Goal: Information Seeking & Learning: Learn about a topic

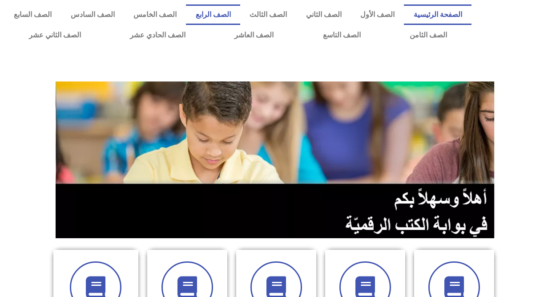
click at [237, 10] on link "الصف الرابع" at bounding box center [213, 14] width 54 height 20
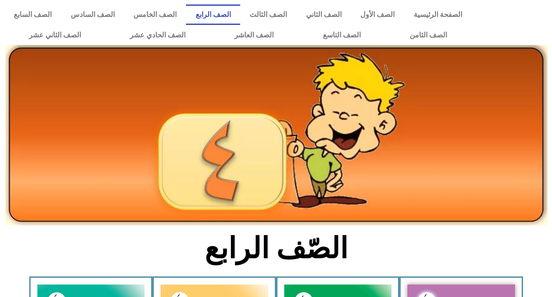
scroll to position [311, 0]
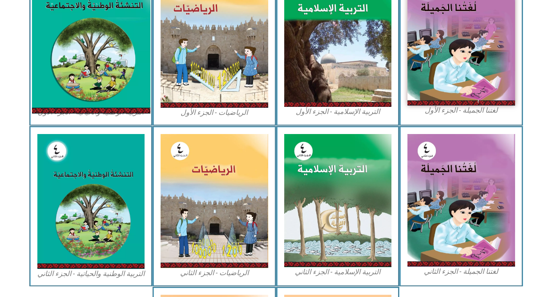
click at [124, 66] on img at bounding box center [91, 39] width 118 height 147
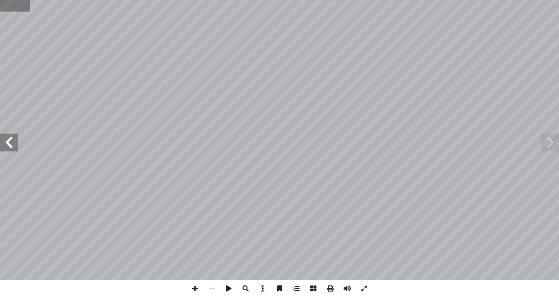
click at [22, 8] on input "text" at bounding box center [15, 6] width 30 height 12
type input "**"
click at [8, 149] on span at bounding box center [9, 142] width 18 height 18
click at [199, 286] on span at bounding box center [194, 288] width 17 height 17
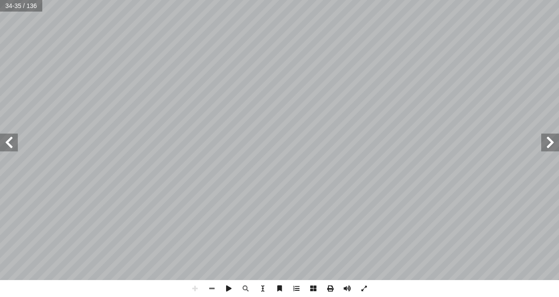
click at [9, 135] on span at bounding box center [9, 142] width 18 height 18
click at [8, 136] on span at bounding box center [9, 142] width 18 height 18
click at [3, 137] on span at bounding box center [9, 142] width 18 height 18
click at [7, 142] on span at bounding box center [9, 142] width 18 height 18
click at [12, 143] on span at bounding box center [9, 142] width 18 height 18
